Goal: Task Accomplishment & Management: Use online tool/utility

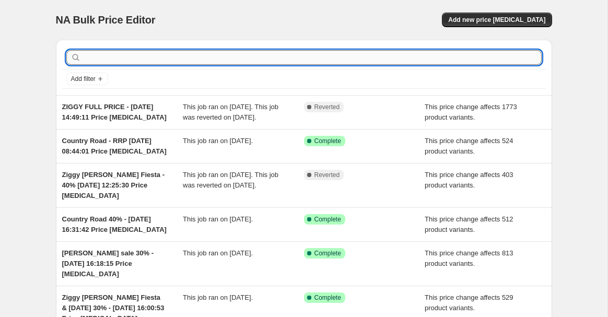
click at [132, 52] on input "text" at bounding box center [312, 57] width 459 height 15
type input "ziggy"
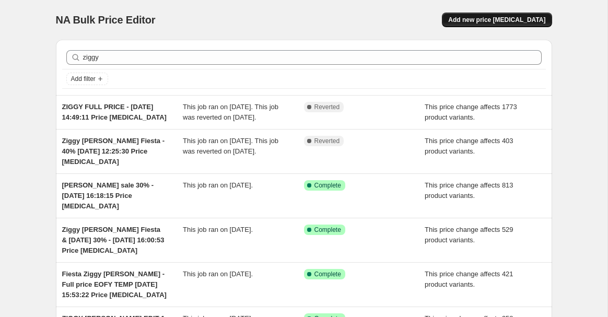
click at [487, 21] on span "Add new price [MEDICAL_DATA]" at bounding box center [496, 20] width 97 height 8
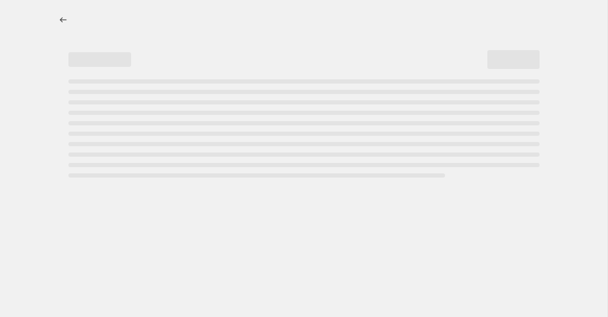
select select "percentage"
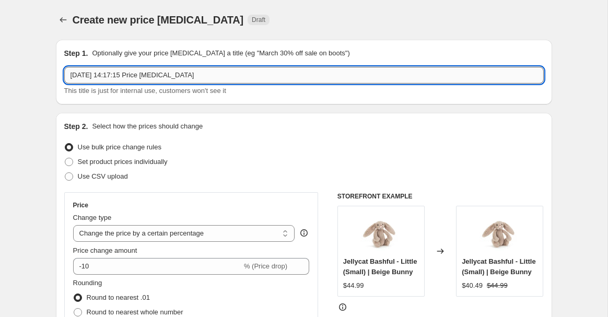
click at [69, 73] on input "16 Sept 2025, 14:17:15 Price change job" at bounding box center [304, 75] width 480 height 17
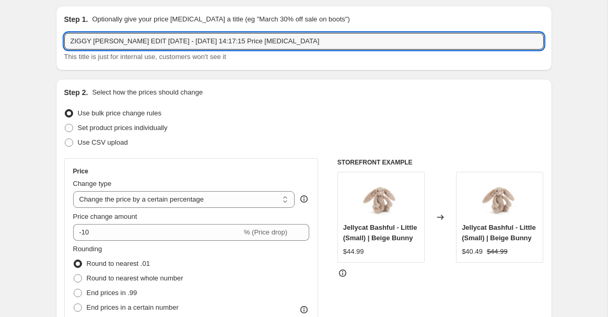
scroll to position [50, 0]
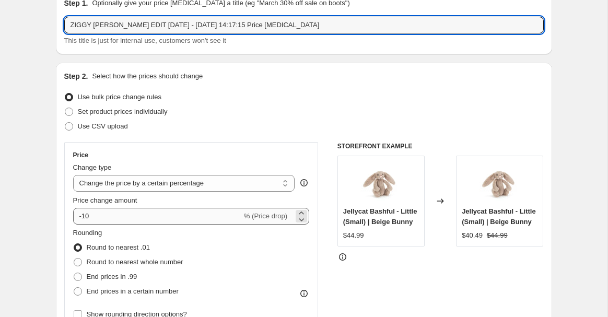
type input "ZIGGY [PERSON_NAME] EDIT [DATE] - [DATE] 14:17:15 Price [MEDICAL_DATA]"
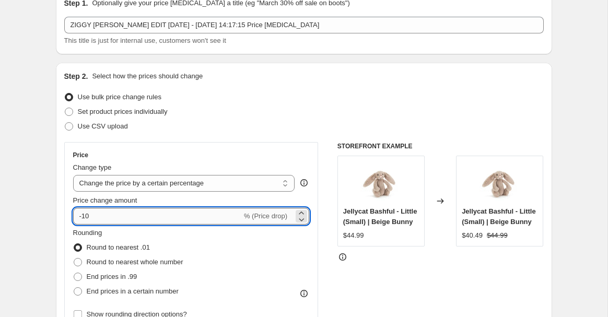
click at [116, 220] on input "-10" at bounding box center [157, 216] width 169 height 17
click at [147, 178] on select "Change the price to a certain amount Change the price by a certain amount Chang…" at bounding box center [184, 183] width 222 height 17
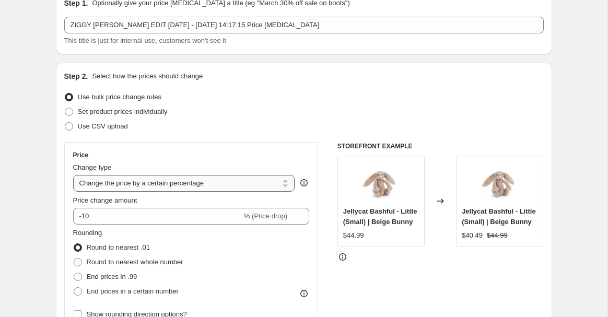
select select "pcap"
click at [73, 175] on select "Change the price to a certain amount Change the price by a certain amount Chang…" at bounding box center [184, 183] width 222 height 17
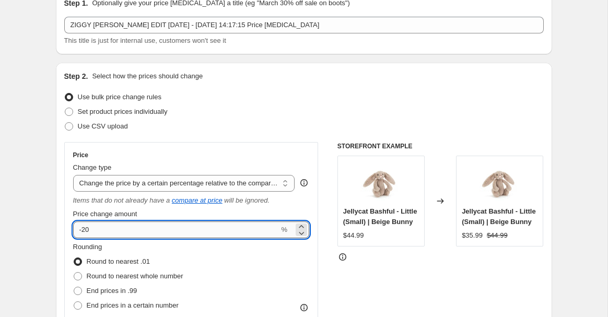
click at [138, 233] on input "-20" at bounding box center [176, 230] width 206 height 17
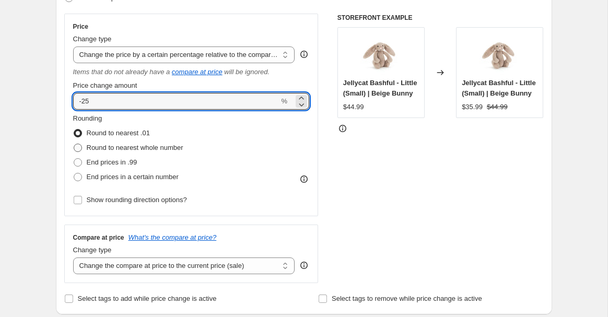
scroll to position [178, 0]
type input "-25"
click at [113, 267] on select "Change the compare at price to the current price (sale) Change the compare at p…" at bounding box center [184, 266] width 222 height 17
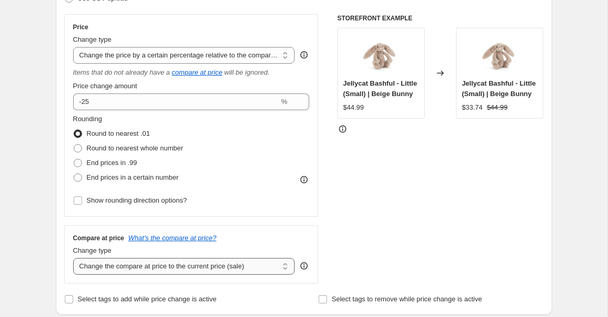
select select "no_change"
click at [73, 258] on select "Change the compare at price to the current price (sale) Change the compare at p…" at bounding box center [184, 266] width 222 height 17
click at [335, 189] on div "Price Change type Change the price to a certain amount Change the price by a ce…" at bounding box center [304, 149] width 480 height 270
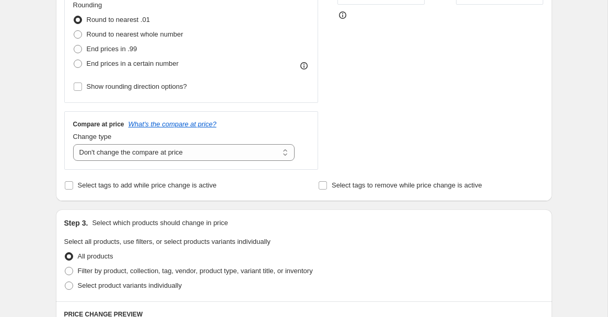
scroll to position [332, 0]
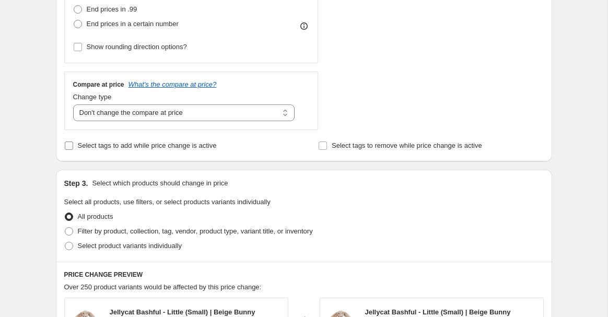
click at [76, 151] on label "Select tags to add while price change is active" at bounding box center [140, 145] width 153 height 15
click at [73, 150] on input "Select tags to add while price change is active" at bounding box center [69, 146] width 8 height 8
checkbox input "true"
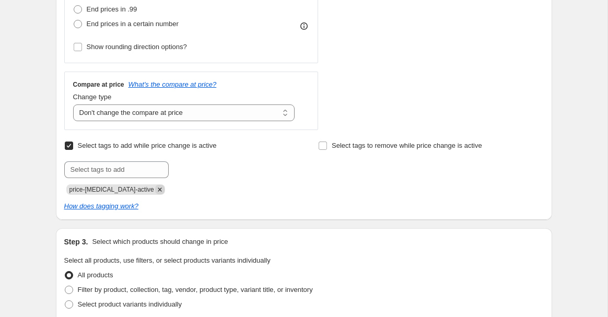
click at [155, 188] on icon "Remove price-change-job-active" at bounding box center [159, 189] width 9 height 9
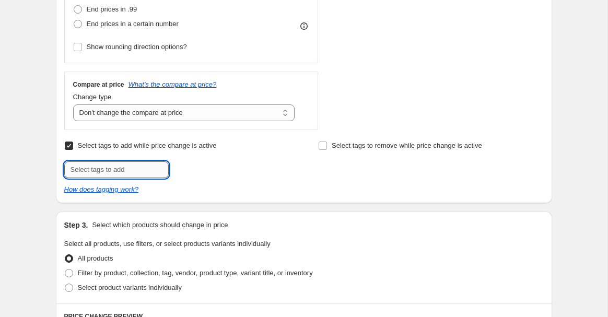
click at [133, 169] on input "text" at bounding box center [116, 169] width 104 height 17
type input "SALE"
click at [199, 165] on span "SALE" at bounding box center [199, 168] width 17 height 7
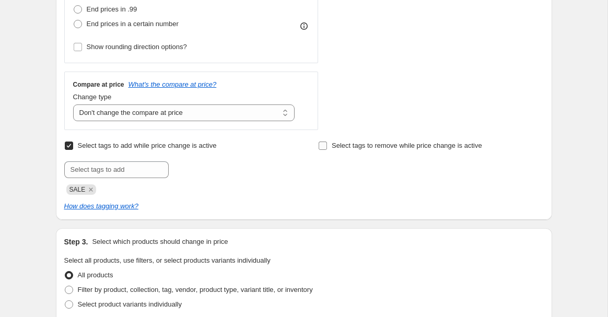
click at [324, 145] on input "Select tags to remove while price change is active" at bounding box center [323, 146] width 8 height 8
checkbox input "true"
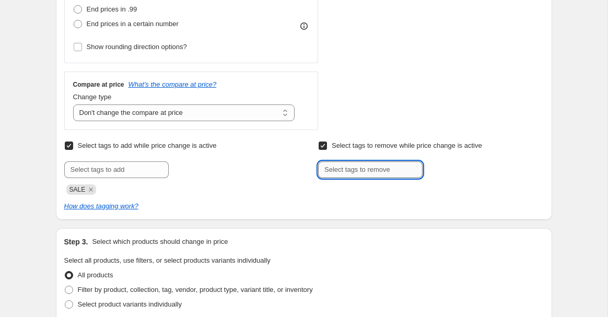
click at [329, 168] on input "text" at bounding box center [370, 169] width 104 height 17
type input "VIP10"
click at [455, 169] on span "VIP10" at bounding box center [454, 168] width 17 height 7
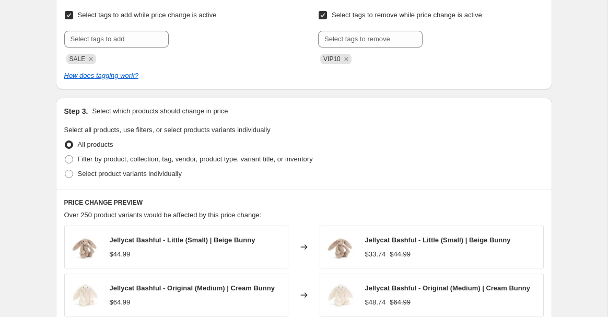
scroll to position [475, 0]
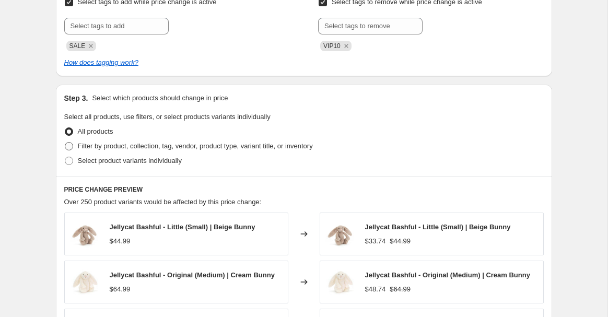
click at [112, 147] on span "Filter by product, collection, tag, vendor, product type, variant title, or inv…" at bounding box center [195, 146] width 235 height 8
click at [65, 143] on input "Filter by product, collection, tag, vendor, product type, variant title, or inv…" at bounding box center [65, 142] width 1 height 1
radio input "true"
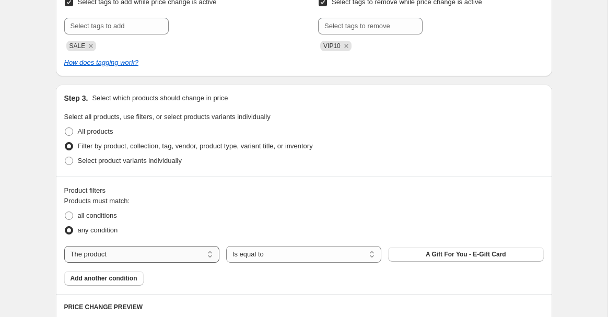
click at [150, 255] on select "The product The product's collection The product's tag The product's vendor The…" at bounding box center [141, 254] width 155 height 17
select select "tag"
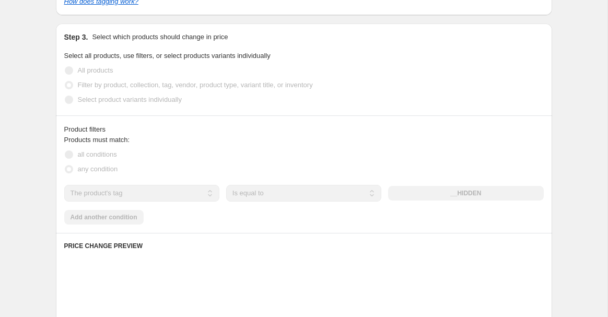
scroll to position [537, 0]
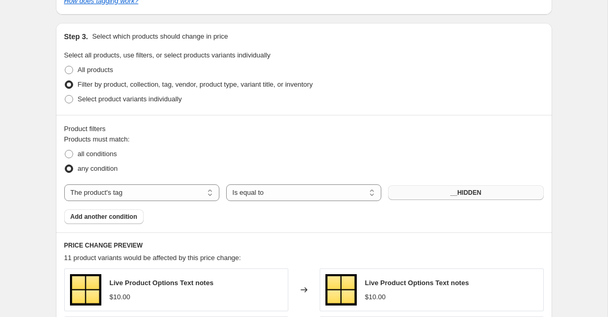
click at [430, 190] on button "__HIDDEN" at bounding box center [465, 192] width 155 height 15
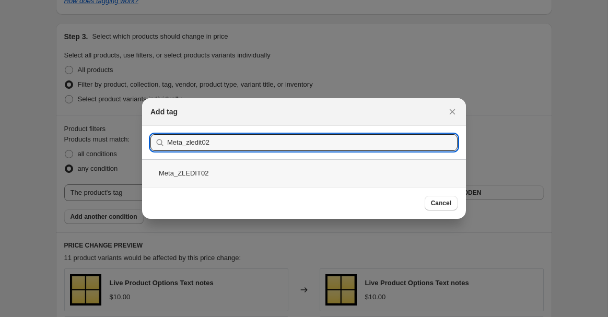
type input "Meta_zledit02"
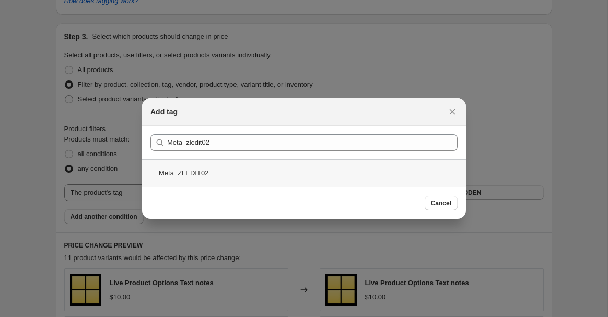
click at [407, 179] on div "Meta_ZLEDIT02" at bounding box center [304, 173] width 324 height 28
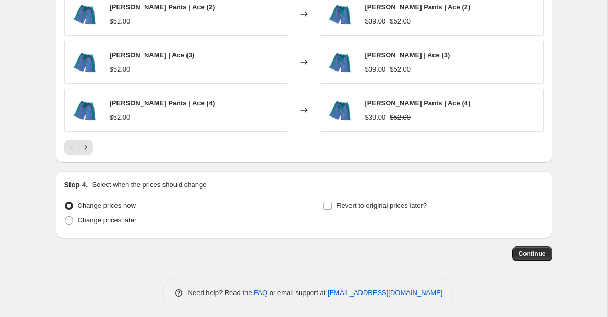
scroll to position [917, 0]
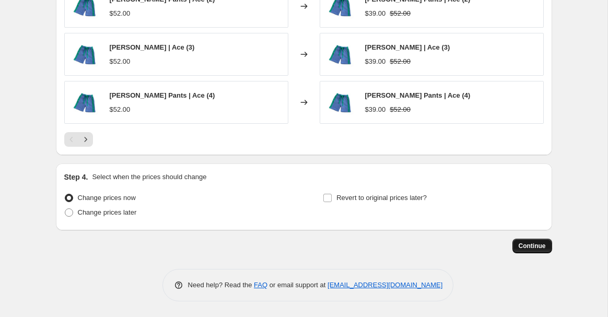
click at [538, 247] on span "Continue" at bounding box center [532, 246] width 27 height 8
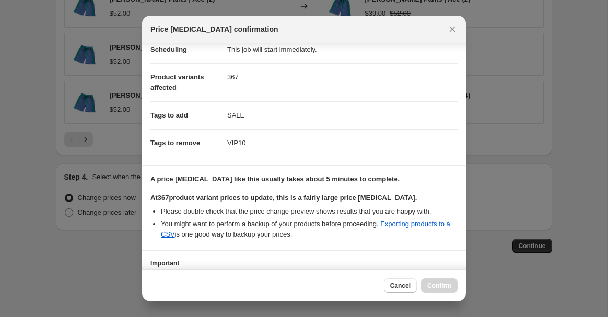
scroll to position [182, 0]
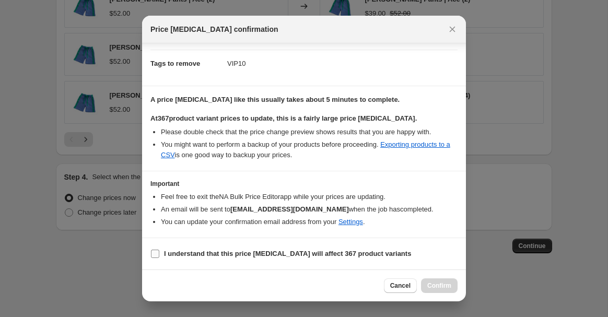
click at [188, 252] on b "I understand that this price change job will affect 367 product variants" at bounding box center [287, 254] width 247 height 8
click at [159, 252] on input "I understand that this price change job will affect 367 product variants" at bounding box center [155, 254] width 8 height 8
checkbox input "true"
click at [433, 283] on span "Confirm" at bounding box center [439, 286] width 24 height 8
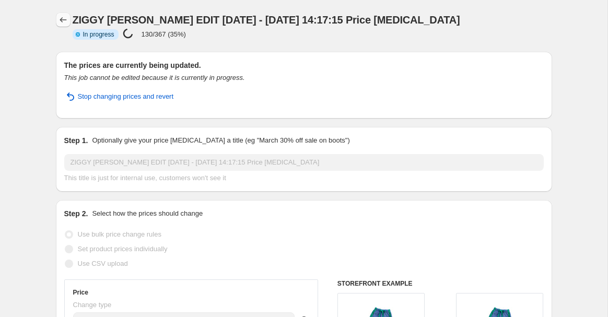
click at [60, 24] on icon "Price change jobs" at bounding box center [63, 20] width 10 height 10
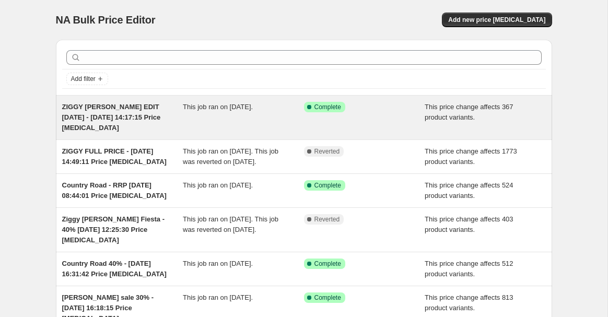
click at [100, 114] on span "ZIGGY [PERSON_NAME] EDIT [DATE] - [DATE] 14:17:15 Price [MEDICAL_DATA]" at bounding box center [111, 117] width 99 height 29
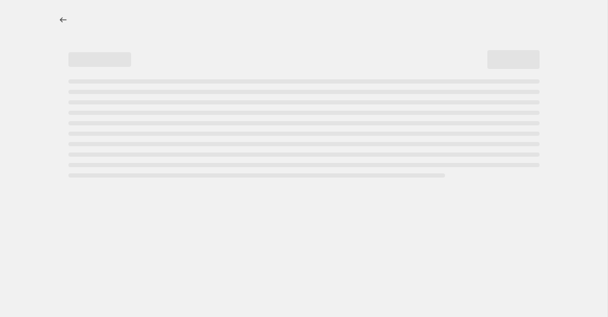
select select "pcap"
select select "no_change"
select select "tag"
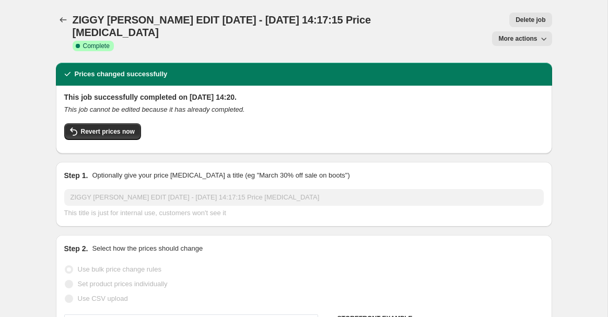
click at [508, 34] on span "More actions" at bounding box center [517, 38] width 39 height 8
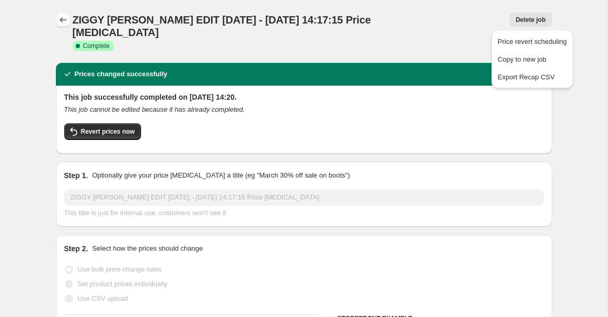
click at [66, 24] on icon "Price change jobs" at bounding box center [63, 20] width 10 height 10
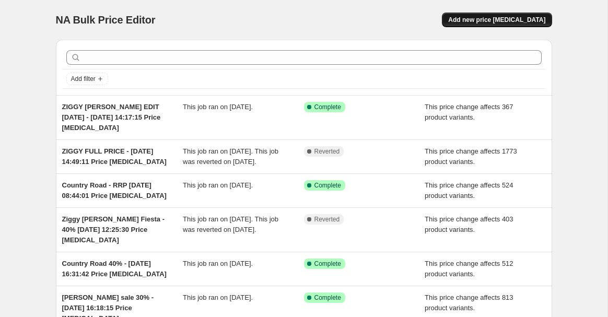
click at [510, 17] on span "Add new price [MEDICAL_DATA]" at bounding box center [496, 20] width 97 height 8
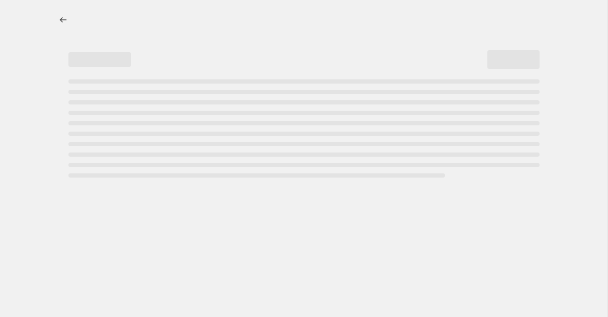
select select "percentage"
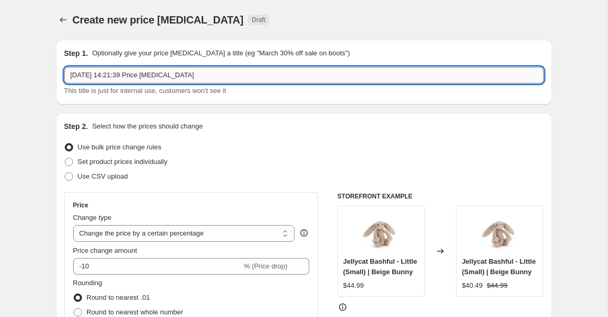
click at [68, 78] on input "[DATE] 14:21:39 Price [MEDICAL_DATA]" at bounding box center [304, 75] width 480 height 17
type input "ZIGGY [PERSON_NAME] EDIT [DATE] - [DATE] 14:21:39 Price [MEDICAL_DATA]"
click at [118, 243] on div "Price Change type Change the price to a certain amount Change the price by a ce…" at bounding box center [191, 286] width 237 height 171
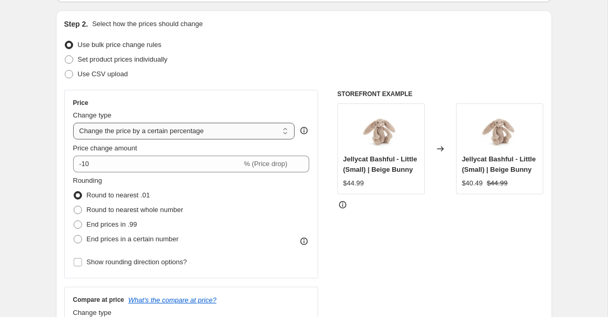
scroll to position [128, 0]
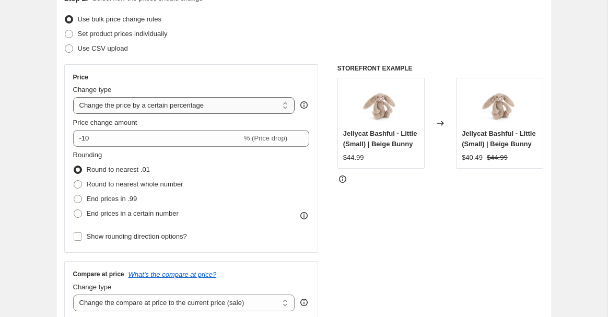
click at [180, 107] on select "Change the price to a certain amount Change the price by a certain amount Chang…" at bounding box center [184, 105] width 222 height 17
select select "pcap"
click at [73, 97] on select "Change the price to a certain amount Change the price by a certain amount Chang…" at bounding box center [184, 105] width 222 height 17
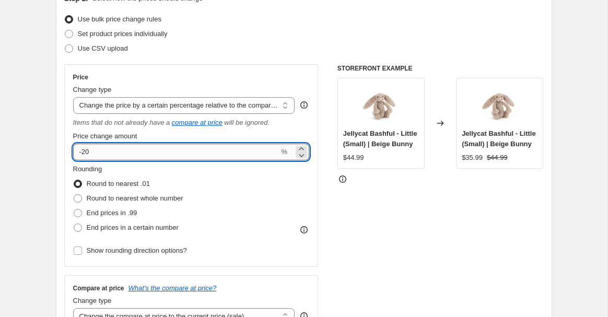
click at [117, 150] on input "-20" at bounding box center [176, 152] width 206 height 17
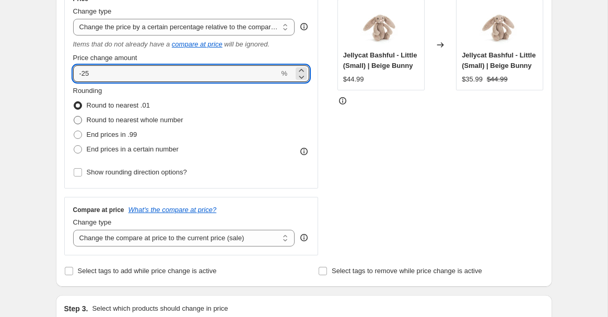
scroll to position [229, 0]
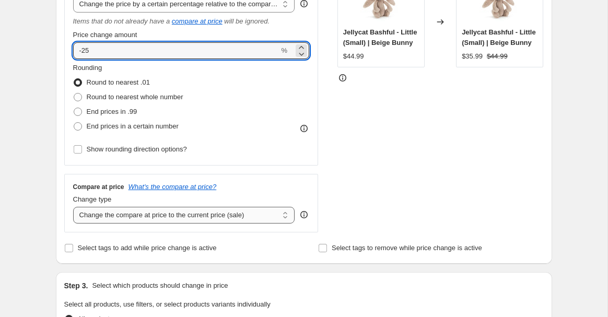
type input "-25"
click at [130, 213] on select "Change the compare at price to the current price (sale) Change the compare at p…" at bounding box center [184, 215] width 222 height 17
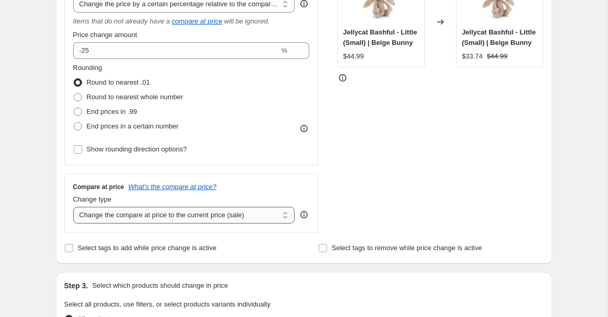
select select "no_change"
click at [73, 207] on select "Change the compare at price to the current price (sale) Change the compare at p…" at bounding box center [184, 215] width 222 height 17
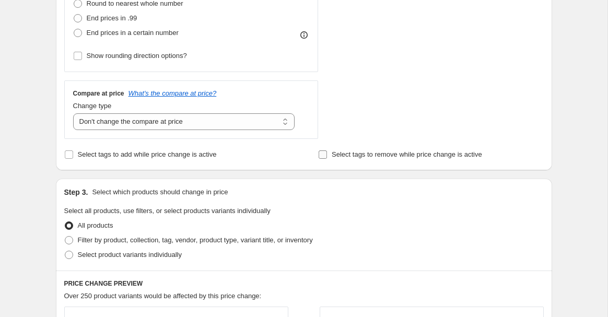
scroll to position [347, 0]
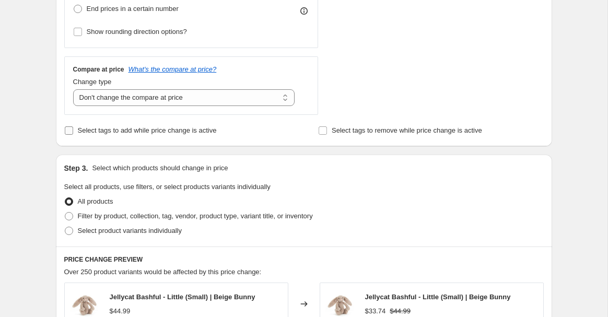
click at [181, 135] on span "Select tags to add while price change is active" at bounding box center [147, 130] width 139 height 10
click at [73, 135] on input "Select tags to add while price change is active" at bounding box center [69, 130] width 8 height 8
checkbox input "true"
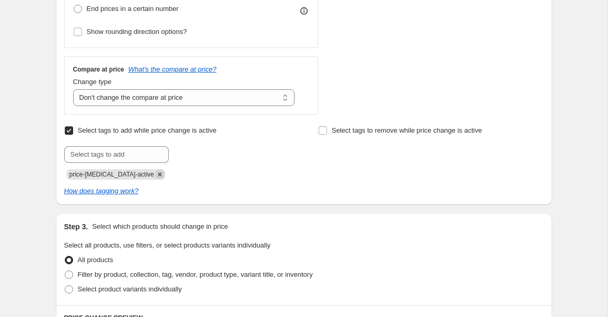
click at [155, 176] on icon "Remove price-change-job-active" at bounding box center [159, 174] width 9 height 9
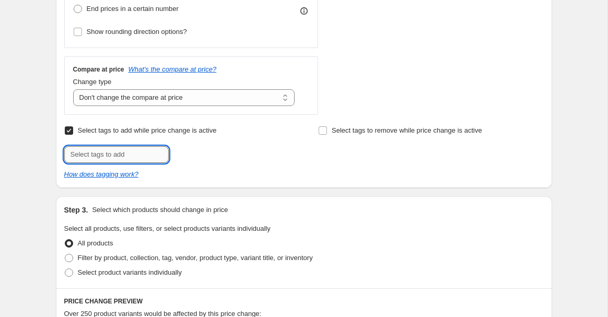
click at [134, 156] on input "text" at bounding box center [116, 154] width 104 height 17
type input "SALE"
click at [192, 149] on button "Add SALE" at bounding box center [192, 153] width 43 height 15
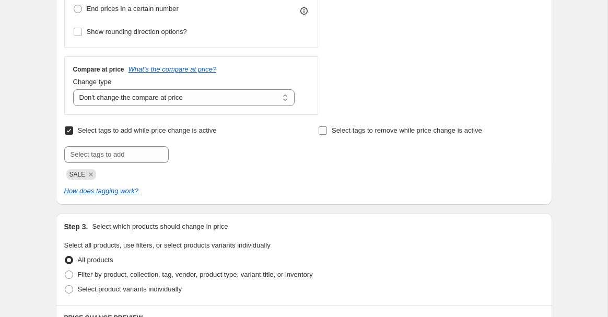
click at [323, 131] on input "Select tags to remove while price change is active" at bounding box center [323, 130] width 8 height 8
checkbox input "true"
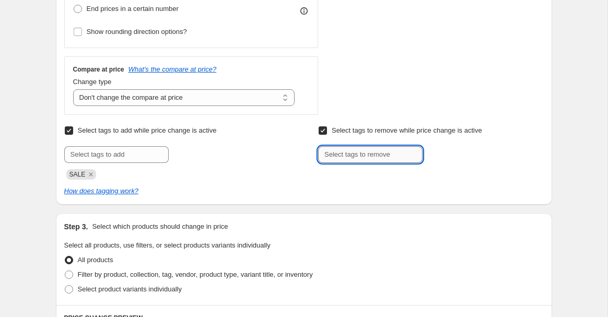
click at [341, 154] on input "text" at bounding box center [370, 154] width 104 height 17
type input "VIP10"
click at [448, 150] on span "VIP10" at bounding box center [454, 153] width 17 height 7
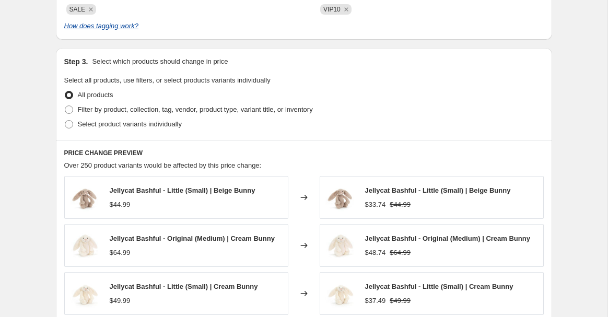
scroll to position [596, 0]
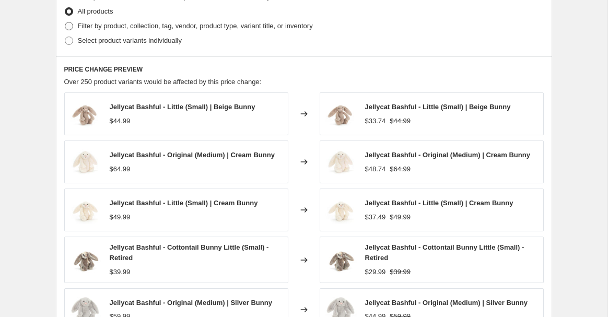
click at [113, 22] on span "Filter by product, collection, tag, vendor, product type, variant title, or inv…" at bounding box center [195, 26] width 235 height 8
click at [65, 22] on input "Filter by product, collection, tag, vendor, product type, variant title, or inv…" at bounding box center [65, 22] width 1 height 1
radio input "true"
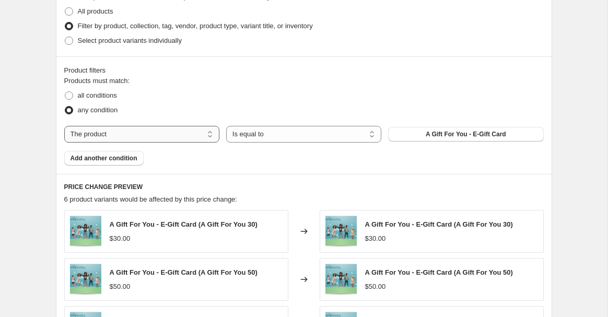
click at [153, 134] on select "The product The product's collection The product's tag The product's vendor The…" at bounding box center [141, 134] width 155 height 17
select select "tag"
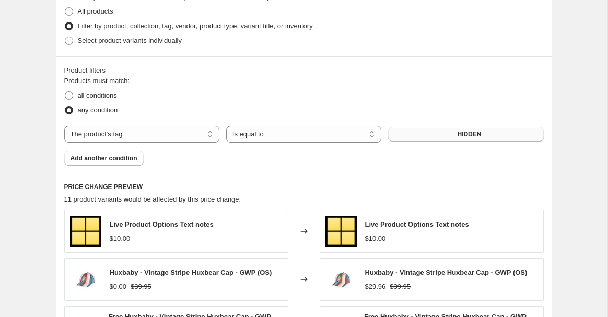
click at [413, 137] on button "__HIDDEN" at bounding box center [465, 134] width 155 height 15
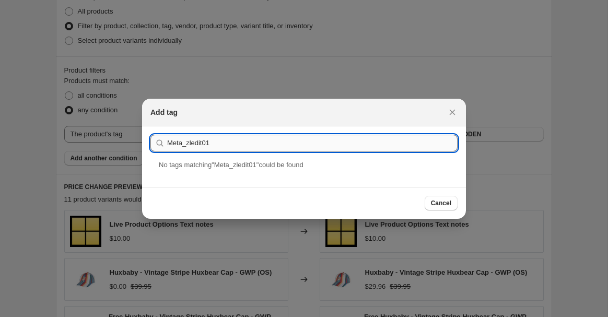
click at [196, 144] on input "Meta_zledit01" at bounding box center [312, 143] width 290 height 17
paste input "ZLEDIT0125"
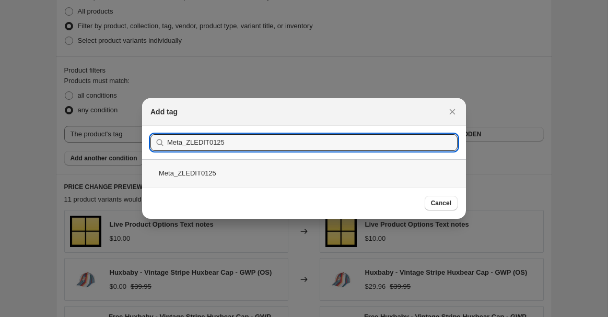
type input "Meta_ZLEDIT0125"
click at [206, 171] on div "Meta_ZLEDIT0125" at bounding box center [304, 173] width 324 height 28
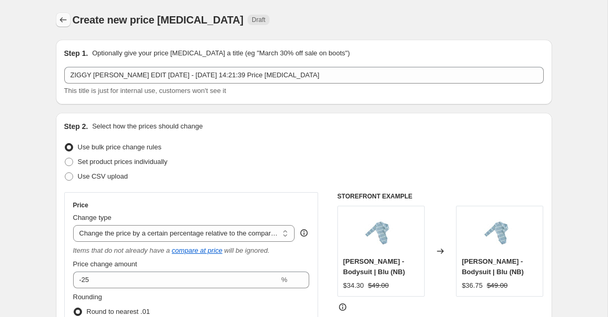
click at [63, 24] on icon "Price change jobs" at bounding box center [63, 20] width 10 height 10
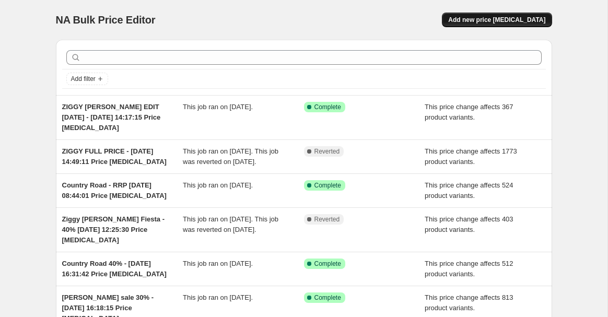
click at [474, 18] on span "Add new price [MEDICAL_DATA]" at bounding box center [496, 20] width 97 height 8
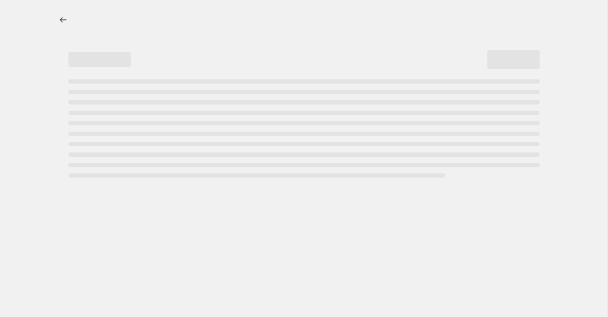
select select "percentage"
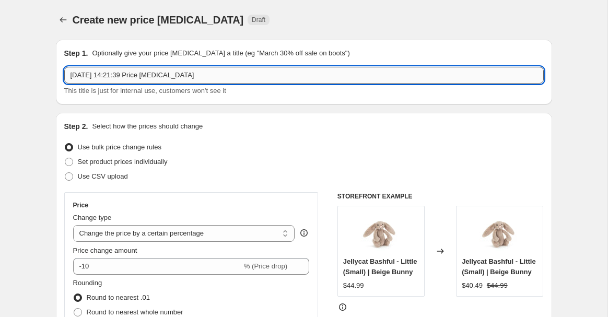
click at [68, 80] on input "[DATE] 14:21:39 Price [MEDICAL_DATA]" at bounding box center [304, 75] width 480 height 17
type input "ZIGGY [PERSON_NAME] EDIT [DATE] - [DATE] 14:21:39 Price [MEDICAL_DATA]"
click at [184, 235] on select "Change the price to a certain amount Change the price by a certain amount Chang…" at bounding box center [184, 233] width 222 height 17
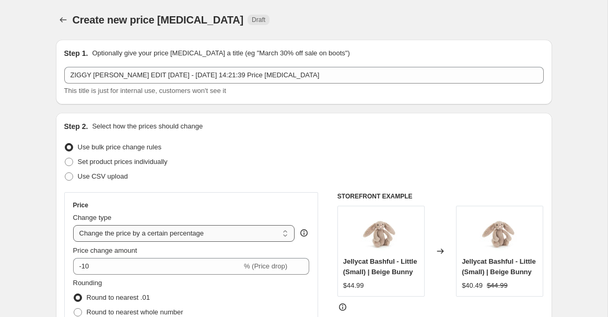
select select "pcap"
click at [73, 225] on select "Change the price to a certain amount Change the price by a certain amount Chang…" at bounding box center [184, 233] width 222 height 17
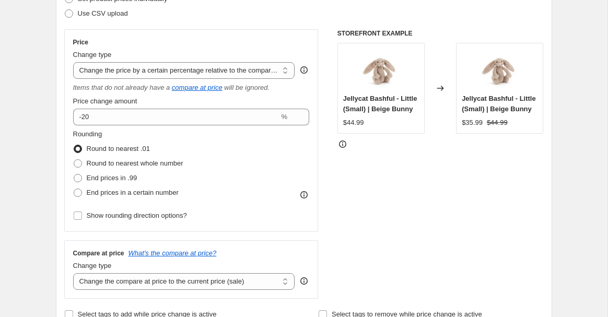
scroll to position [176, 0]
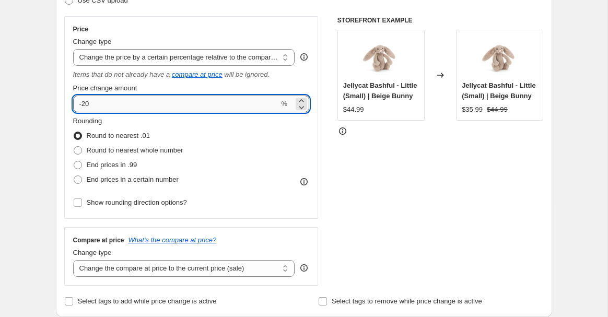
click at [242, 109] on input "-20" at bounding box center [176, 104] width 206 height 17
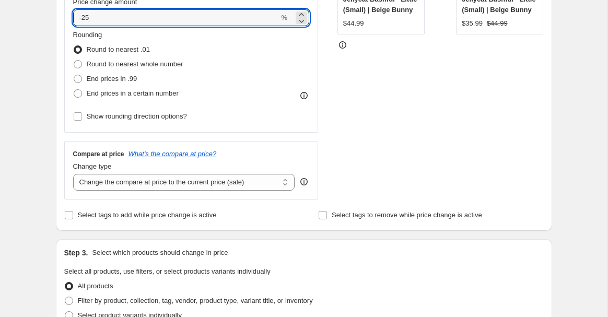
scroll to position [263, 0]
type input "-25"
click at [79, 218] on span "Select tags to add while price change is active" at bounding box center [147, 215] width 139 height 8
click at [73, 218] on input "Select tags to add while price change is active" at bounding box center [69, 215] width 8 height 8
checkbox input "true"
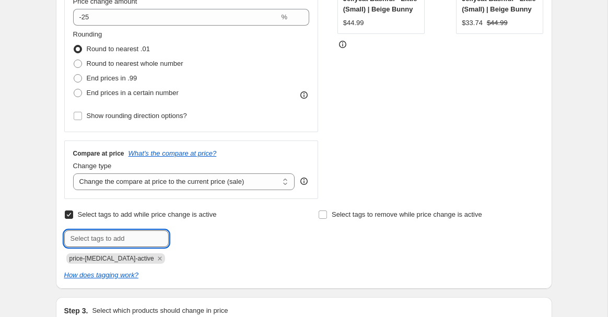
click at [112, 244] on input "text" at bounding box center [116, 238] width 104 height 17
type input "SALE"
click at [189, 239] on b "Add" at bounding box center [184, 237] width 12 height 7
click at [155, 258] on icon "Remove price-change-job-active" at bounding box center [159, 258] width 9 height 9
click at [122, 239] on input "text" at bounding box center [116, 238] width 104 height 17
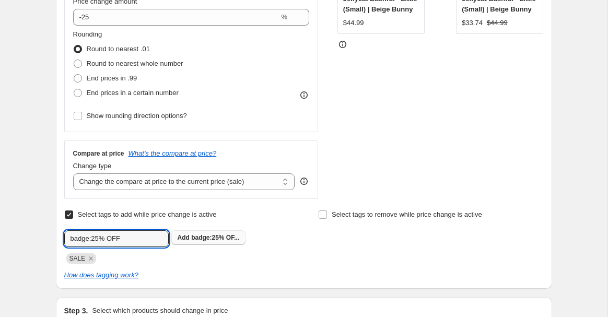
type input "badge:25% OFF"
click at [224, 241] on span "Add badge:25% OF..." at bounding box center [209, 238] width 62 height 8
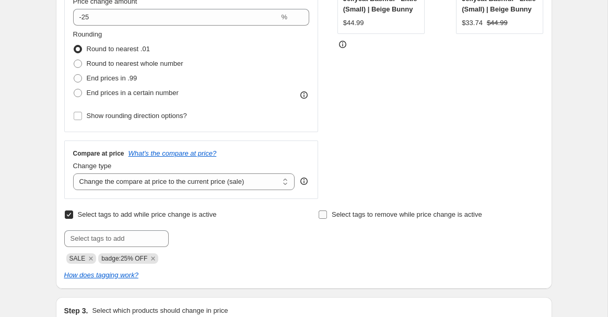
click at [329, 214] on label "Select tags to remove while price change is active" at bounding box center [400, 214] width 164 height 15
click at [327, 214] on input "Select tags to remove while price change is active" at bounding box center [323, 215] width 8 height 8
checkbox input "true"
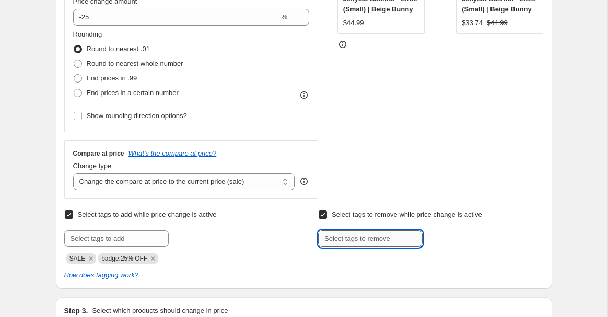
click at [360, 236] on input "text" at bounding box center [370, 238] width 104 height 17
type input "VIP10"
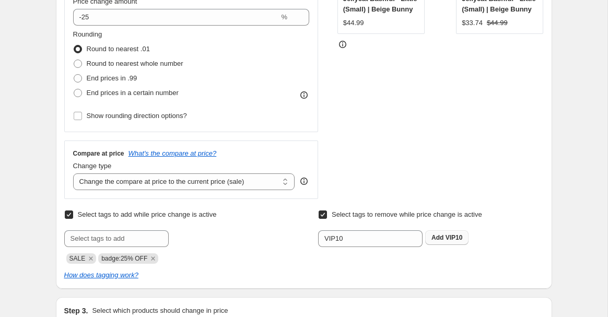
click at [456, 242] on button "Add VIP10" at bounding box center [446, 237] width 43 height 15
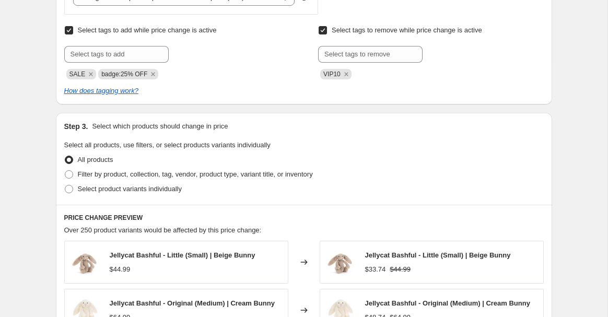
scroll to position [486, 0]
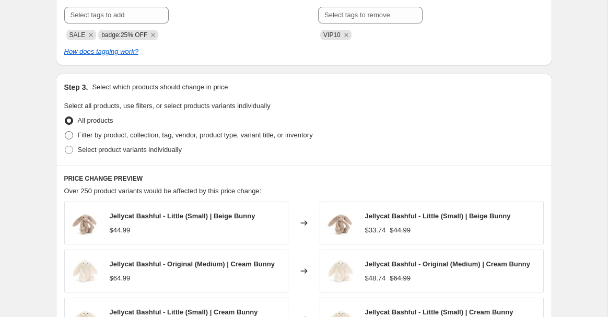
click at [125, 137] on span "Filter by product, collection, tag, vendor, product type, variant title, or inv…" at bounding box center [195, 135] width 235 height 8
click at [65, 132] on input "Filter by product, collection, tag, vendor, product type, variant title, or inv…" at bounding box center [65, 131] width 1 height 1
radio input "true"
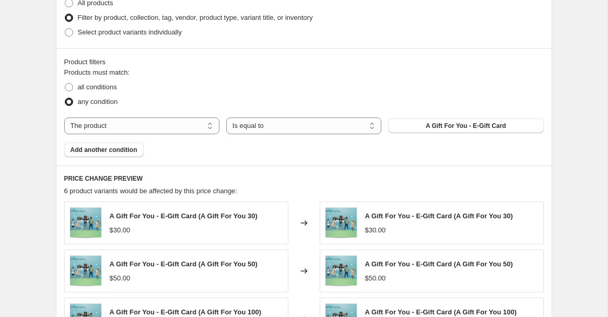
scroll to position [606, 0]
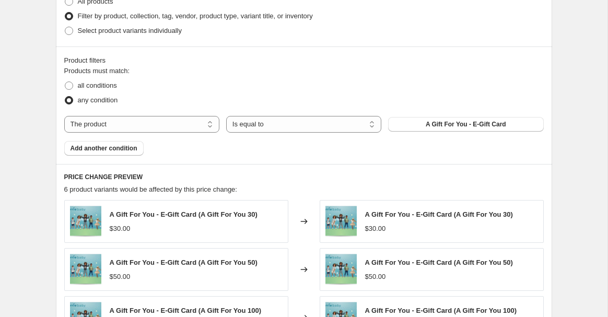
click at [137, 109] on div "Products must match: all conditions any condition The product The product's col…" at bounding box center [304, 111] width 480 height 90
click at [132, 123] on select "The product The product's collection The product's tag The product's vendor The…" at bounding box center [141, 124] width 155 height 17
select select "tag"
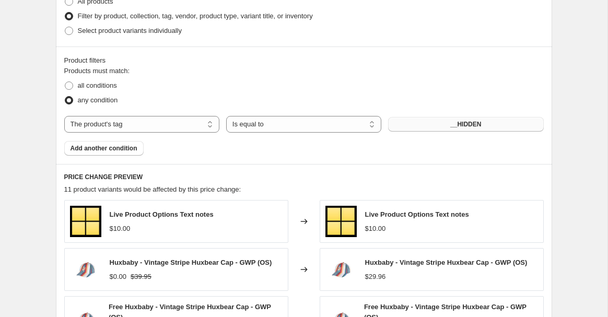
click at [450, 131] on button "__HIDDEN" at bounding box center [465, 124] width 155 height 15
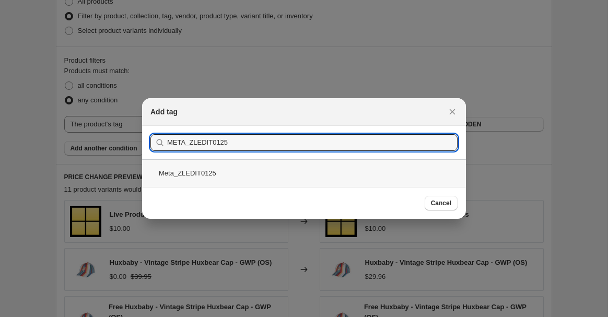
type input "META_ZLEDIT0125"
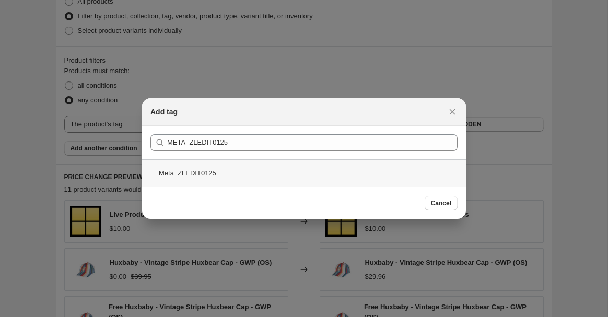
click at [177, 171] on div "Meta_ZLEDIT0125" at bounding box center [304, 173] width 324 height 28
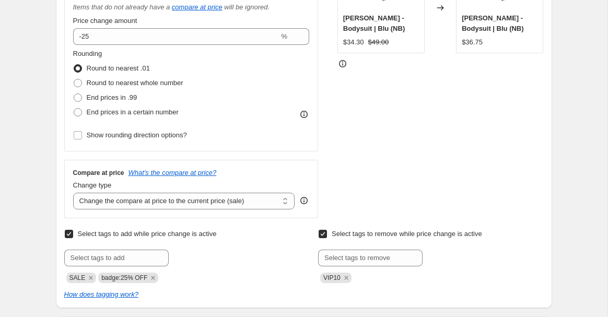
scroll to position [295, 0]
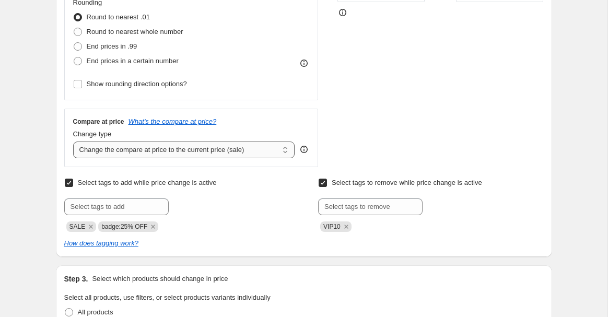
click at [129, 150] on select "Change the compare at price to the current price (sale) Change the compare at p…" at bounding box center [184, 150] width 222 height 17
select select "no_change"
click at [73, 142] on select "Change the compare at price to the current price (sale) Change the compare at p…" at bounding box center [184, 150] width 222 height 17
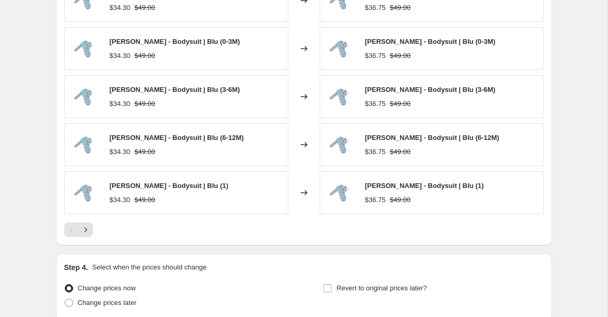
scroll to position [917, 0]
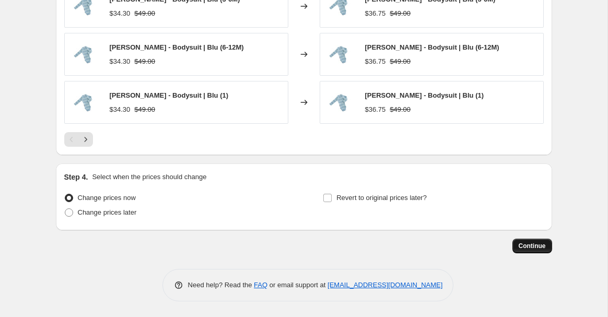
click at [526, 245] on span "Continue" at bounding box center [532, 246] width 27 height 8
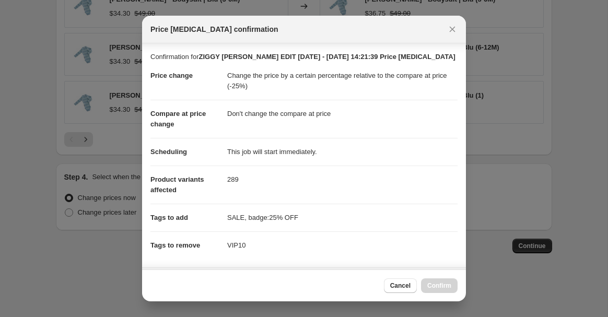
scroll to position [182, 0]
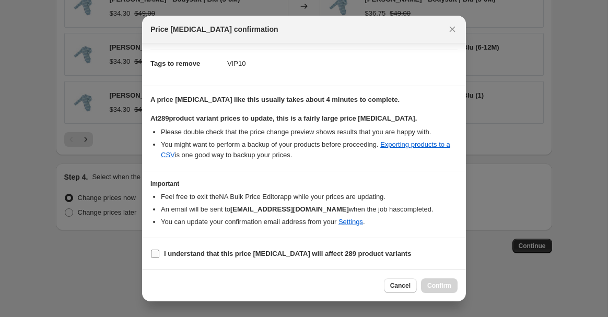
click at [168, 253] on b "I understand that this price [MEDICAL_DATA] will affect 289 product variants" at bounding box center [287, 254] width 247 height 8
click at [159, 253] on input "I understand that this price [MEDICAL_DATA] will affect 289 product variants" at bounding box center [155, 254] width 8 height 8
checkbox input "true"
click at [435, 293] on button "Confirm" at bounding box center [439, 285] width 37 height 15
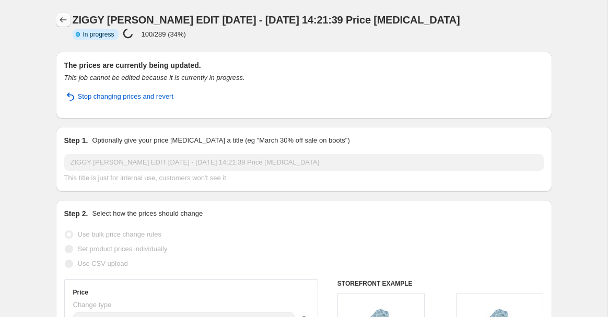
click at [67, 17] on icon "Price change jobs" at bounding box center [63, 20] width 10 height 10
